Goal: Information Seeking & Learning: Find contact information

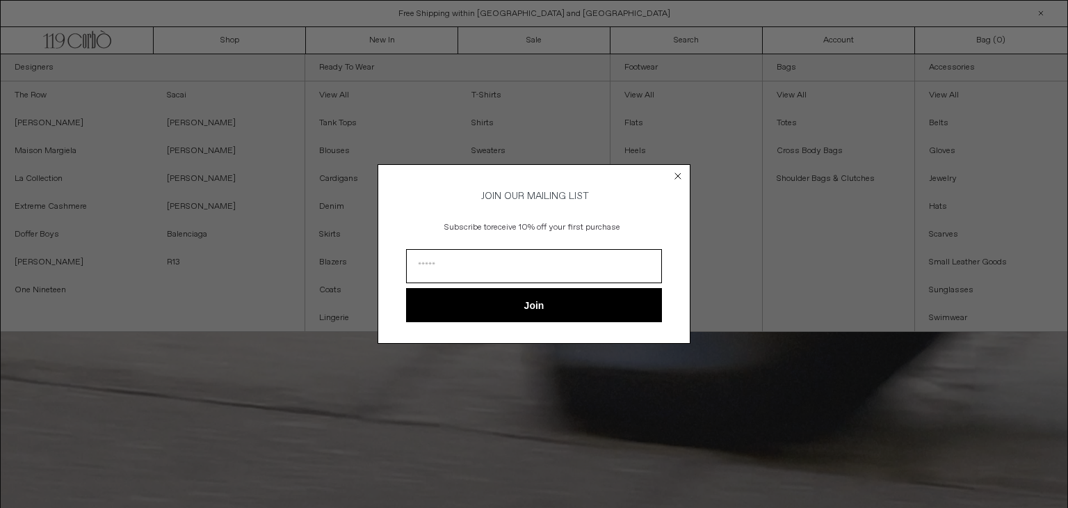
click at [676, 173] on circle "Close dialog" at bounding box center [678, 175] width 13 height 13
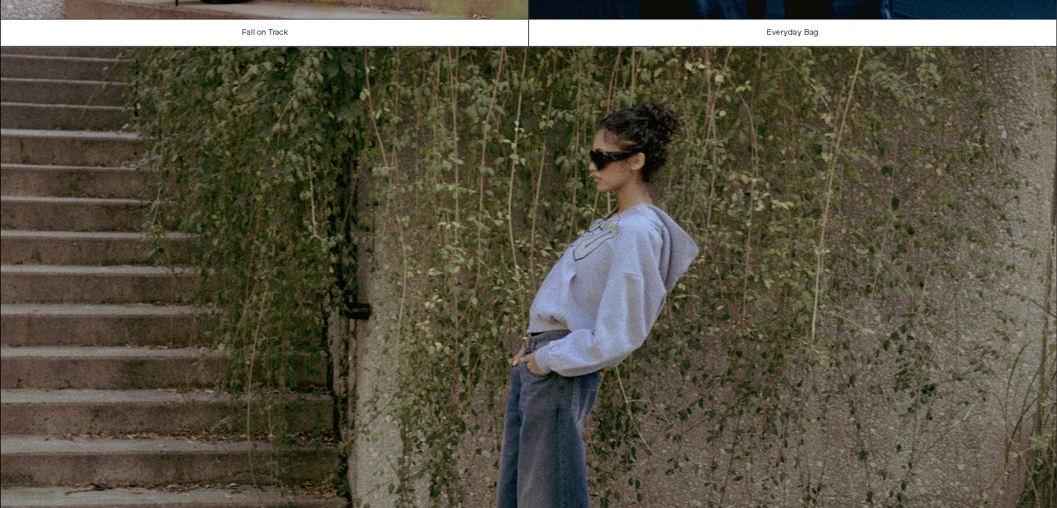
scroll to position [1600, 0]
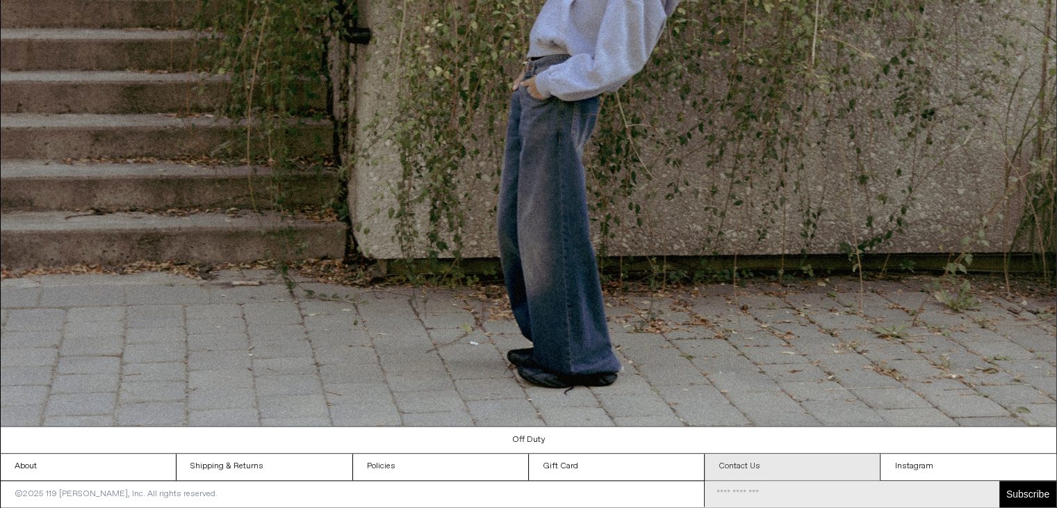
click at [754, 469] on link "Contact Us" at bounding box center [792, 466] width 175 height 26
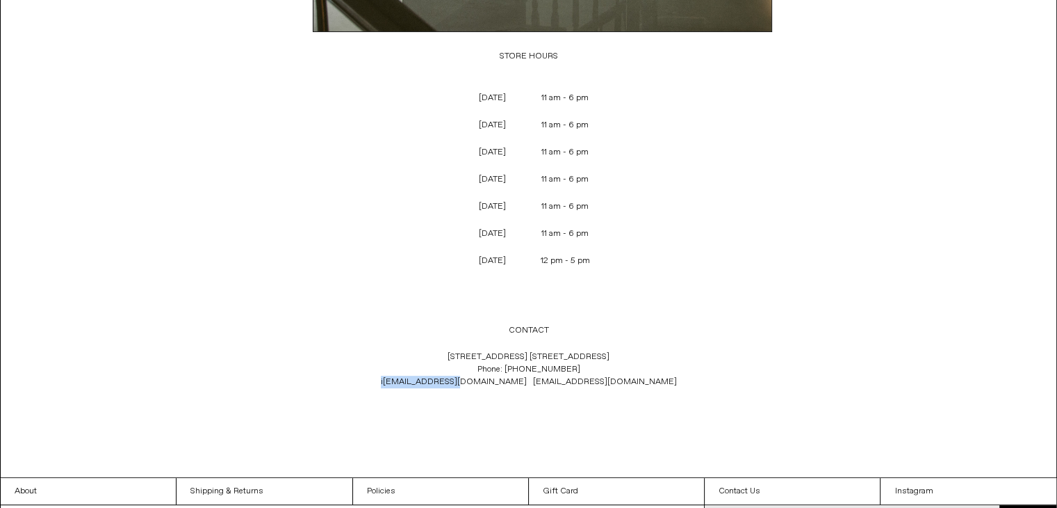
drag, startPoint x: 444, startPoint y: 377, endPoint x: 523, endPoint y: 378, distance: 79.3
click at [523, 378] on p "[STREET_ADDRESS] [GEOGRAPHIC_DATA] 1C4 Phone: [PHONE_NUMBER] i [EMAIL_ADDRESS][…" at bounding box center [529, 368] width 460 height 51
copy span "i [EMAIL_ADDRESS][DOMAIN_NAME]"
